Goal: Transaction & Acquisition: Obtain resource

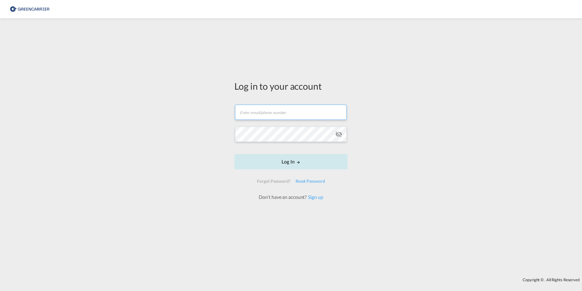
type input "harald.thun@HECKSHER.COM"
click at [282, 158] on button "Log In" at bounding box center [291, 161] width 113 height 15
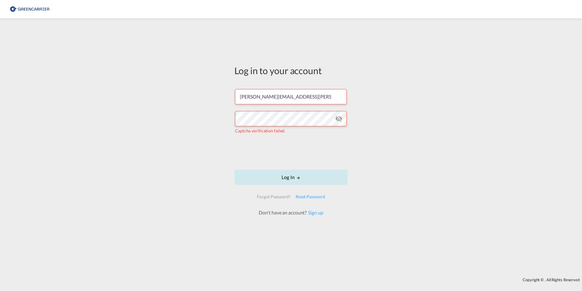
click at [293, 178] on button "Log In" at bounding box center [291, 176] width 113 height 15
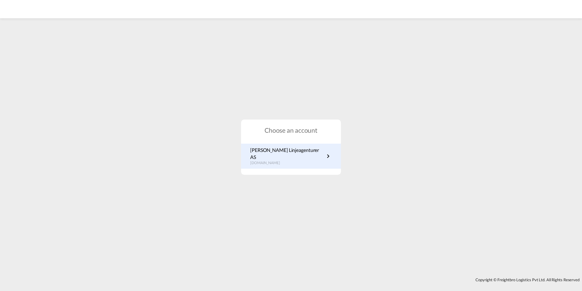
click at [285, 152] on p "Hecksher Linjeagenturer AS" at bounding box center [287, 154] width 74 height 14
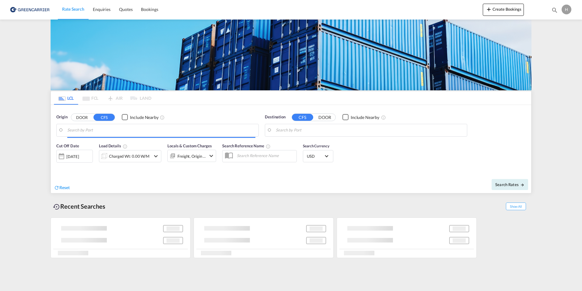
type input "[GEOGRAPHIC_DATA], PKKHI"
type input "[GEOGRAPHIC_DATA], NOOSL"
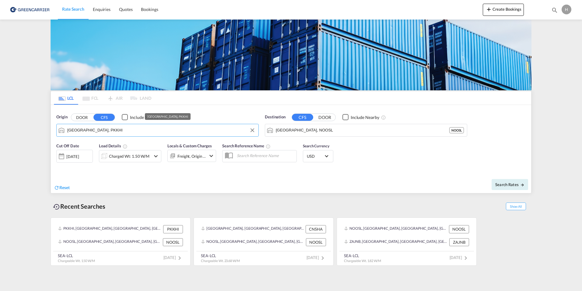
click at [114, 130] on input "[GEOGRAPHIC_DATA], PKKHI" at bounding box center [161, 130] width 188 height 9
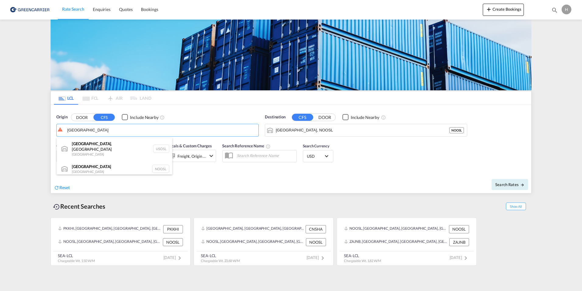
drag, startPoint x: 84, startPoint y: 165, endPoint x: 85, endPoint y: 162, distance: 3.2
click at [84, 165] on div "[GEOGRAPHIC_DATA] [GEOGRAPHIC_DATA] NOOSL" at bounding box center [115, 169] width 116 height 18
type input "[GEOGRAPHIC_DATA], NOOSL"
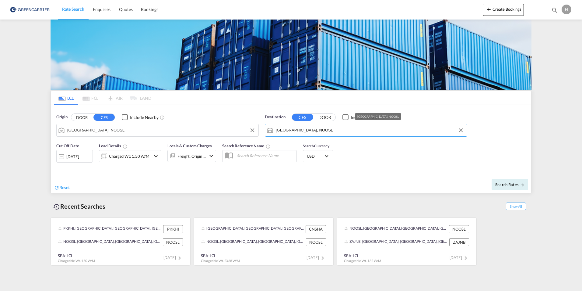
click at [301, 129] on input "[GEOGRAPHIC_DATA], NOOSL" at bounding box center [370, 130] width 188 height 9
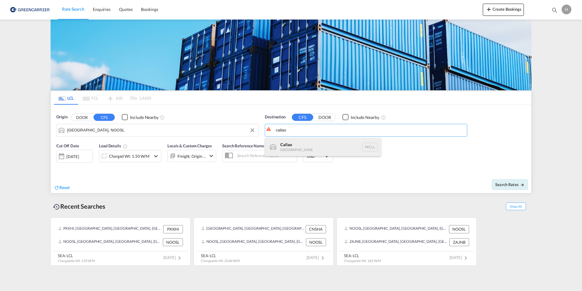
click at [290, 145] on div "Callao [GEOGRAPHIC_DATA] PECLL" at bounding box center [323, 147] width 116 height 18
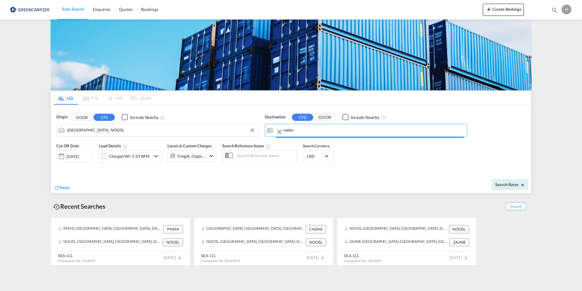
type input "Callao, PECLL"
click at [156, 158] on md-icon "icon-chevron-down" at bounding box center [155, 155] width 7 height 7
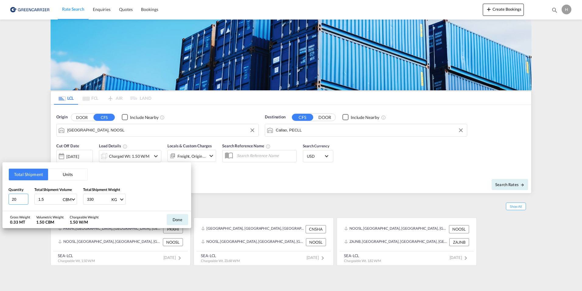
click at [19, 200] on input "20" at bounding box center [19, 198] width 20 height 11
type input "2"
type input "1.815"
type input "496"
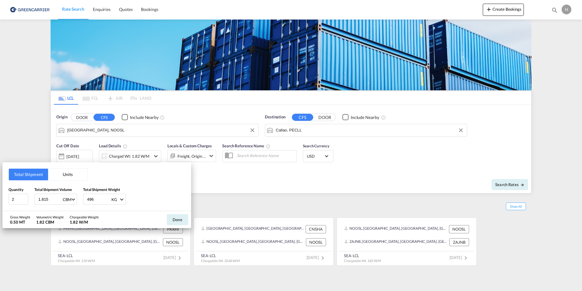
click at [282, 174] on div "Total Shipment Units Quantity 2 Total Shipment Volume 1.815 CBM CBM CFT Total S…" at bounding box center [291, 145] width 582 height 291
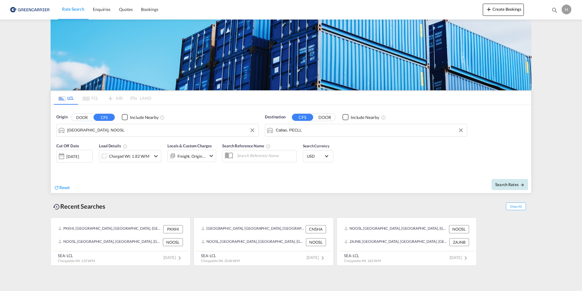
click at [510, 182] on span "Search Rates" at bounding box center [510, 184] width 29 height 5
type input "NOOSL to PECLL / [DATE]"
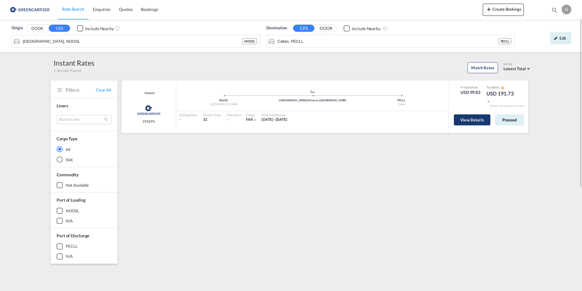
click at [483, 118] on button "View Details" at bounding box center [472, 119] width 37 height 11
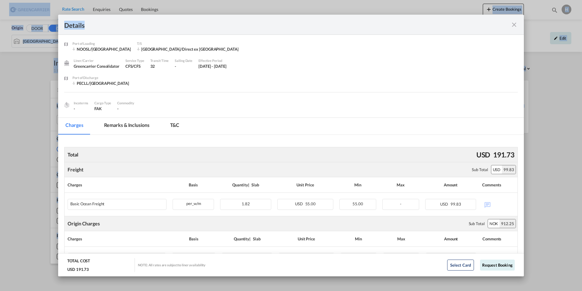
drag, startPoint x: 332, startPoint y: 19, endPoint x: -55, endPoint y: 13, distance: 386.9
click at [0, 13] on html "Rate Search Enquiries Quotes Bookings Rate Search Enquiries" at bounding box center [291, 145] width 582 height 291
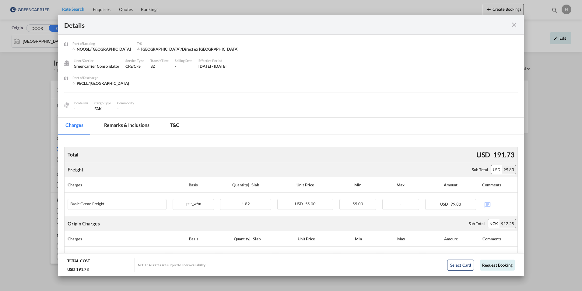
click at [466, 62] on div "Liner/Carrier Greencarrier Consolidator Service Type CFS/CFS Transit Time 32 Sa…" at bounding box center [291, 66] width 454 height 17
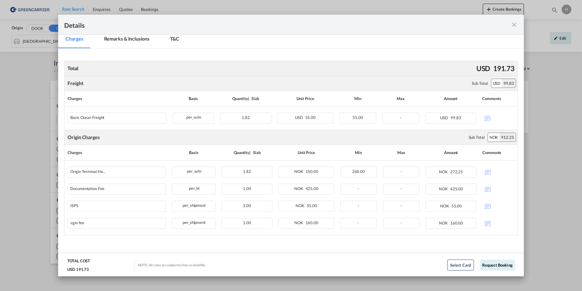
click at [514, 25] on md-icon "icon-close fg-AAA8AD m-0 cursor" at bounding box center [514, 24] width 7 height 7
